Goal: Task Accomplishment & Management: Use online tool/utility

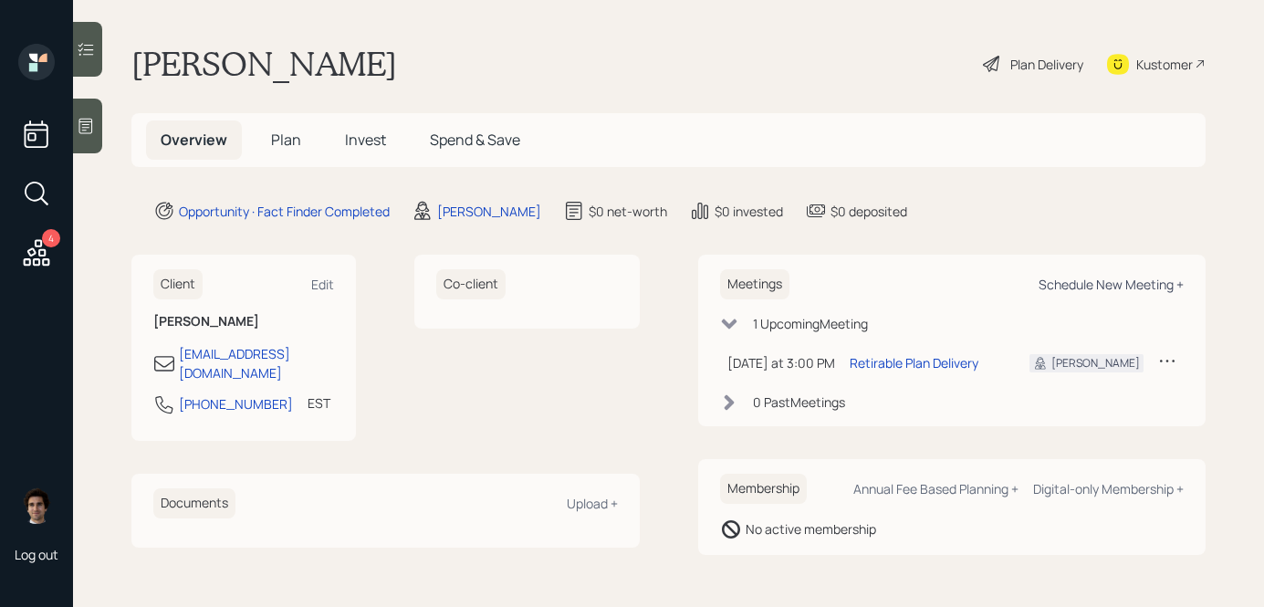
click at [1093, 290] on div "Schedule New Meeting +" at bounding box center [1111, 284] width 145 height 17
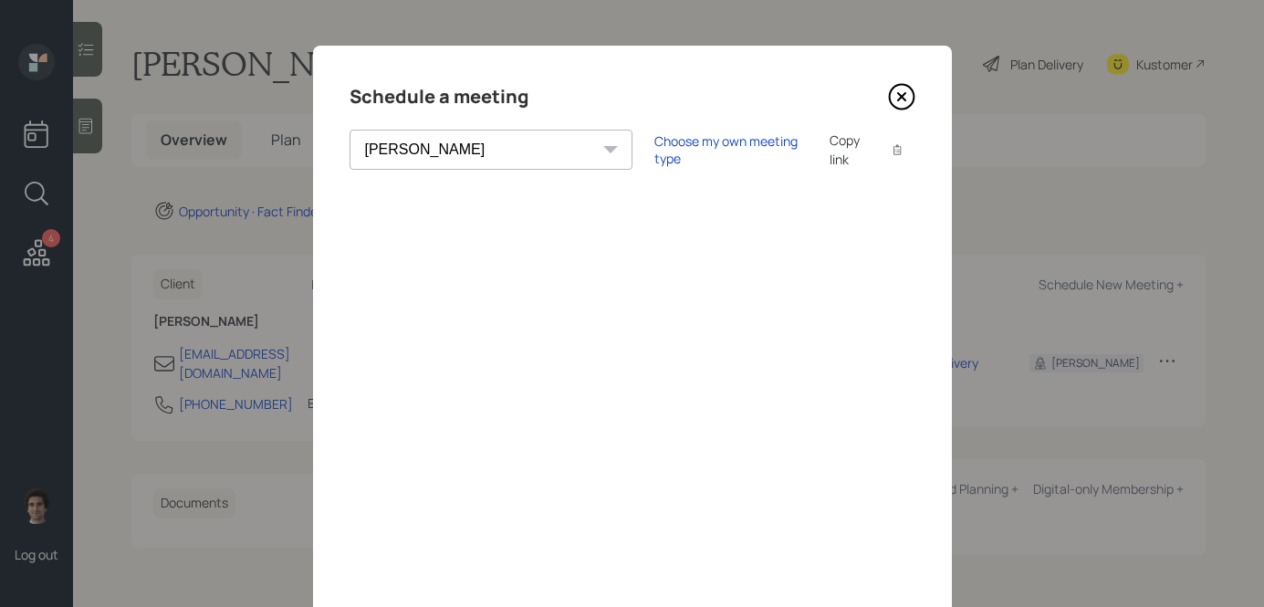
click at [456, 154] on select "[PERSON_NAME] [PERSON_NAME] [PERSON_NAME] [PERSON_NAME] [PERSON_NAME] [PERSON_N…" at bounding box center [491, 150] width 283 height 40
select select "round-[PERSON_NAME]"
click at [350, 130] on select "[PERSON_NAME] [PERSON_NAME] [PERSON_NAME] [PERSON_NAME] [PERSON_NAME] [PERSON_N…" at bounding box center [491, 150] width 283 height 40
click at [909, 95] on icon at bounding box center [901, 96] width 27 height 27
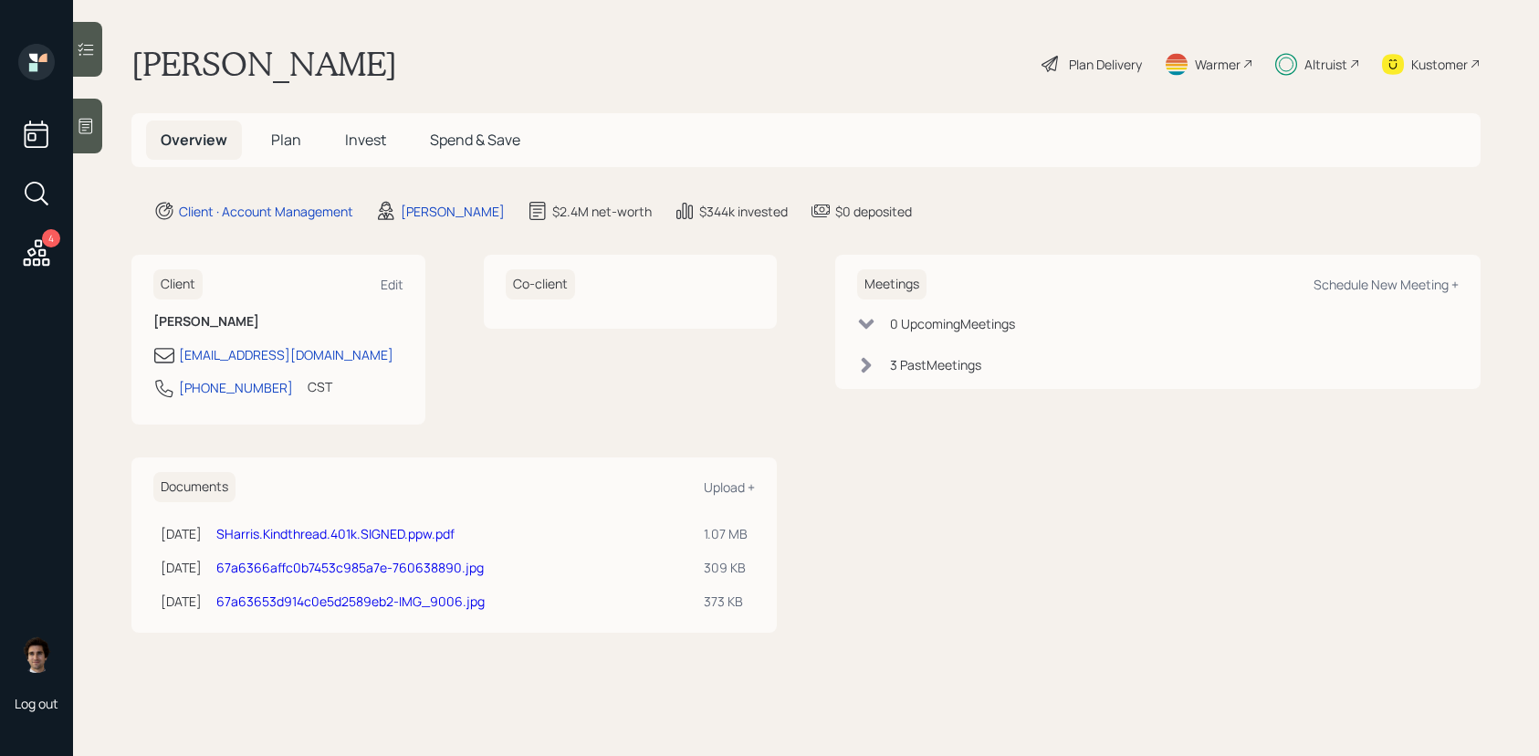
click at [1388, 272] on div "Meetings Schedule New Meeting +" at bounding box center [1157, 284] width 601 height 30
click at [1384, 299] on div "Meetings Schedule New Meeting + 0 Upcoming Meeting s 3 Past Meeting s" at bounding box center [1157, 322] width 645 height 134
click at [1384, 282] on div "Schedule New Meeting +" at bounding box center [1385, 284] width 145 height 17
select select "59554aeb-d739-4552-90b9-0d27d70b4bf7"
